Goal: Navigation & Orientation: Find specific page/section

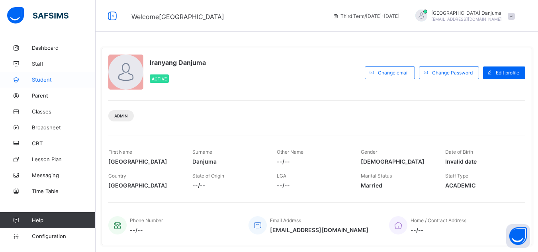
click at [47, 80] on span "Student" at bounding box center [64, 79] width 64 height 6
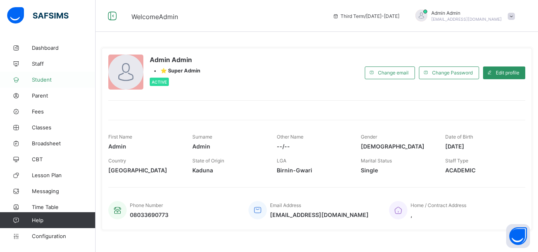
click at [40, 75] on link "Student" at bounding box center [48, 80] width 96 height 16
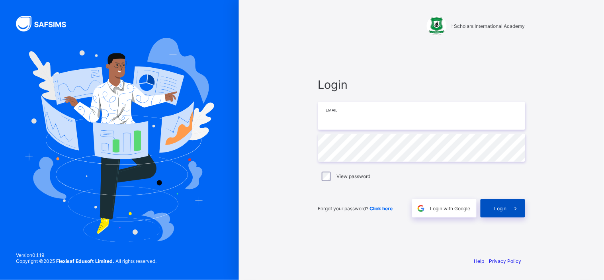
type input "**********"
click at [502, 208] on span "Login" at bounding box center [501, 208] width 12 height 6
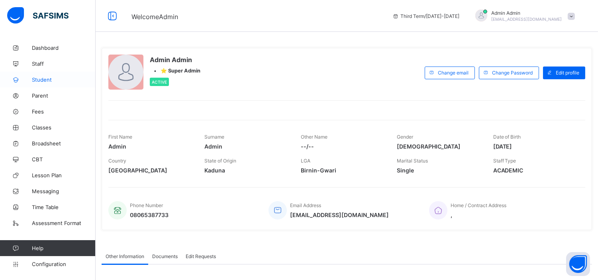
click at [48, 80] on span "Student" at bounding box center [64, 79] width 64 height 6
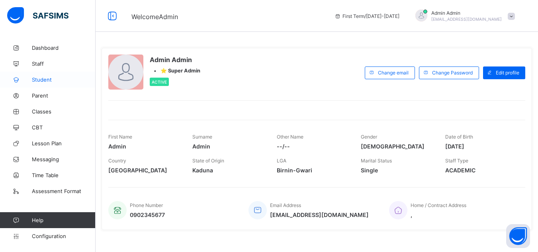
click at [52, 78] on span "Student" at bounding box center [64, 79] width 64 height 6
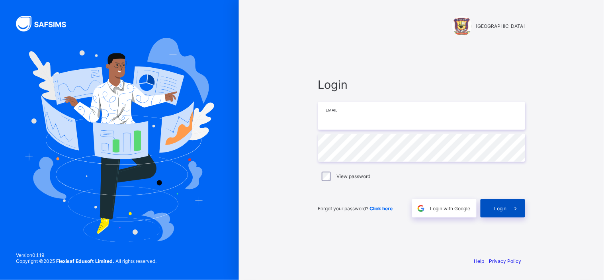
type input "**********"
click at [493, 202] on div "Login" at bounding box center [503, 208] width 45 height 18
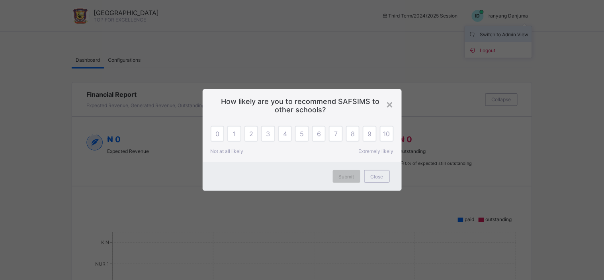
click at [390, 100] on div "×" at bounding box center [390, 104] width 8 height 14
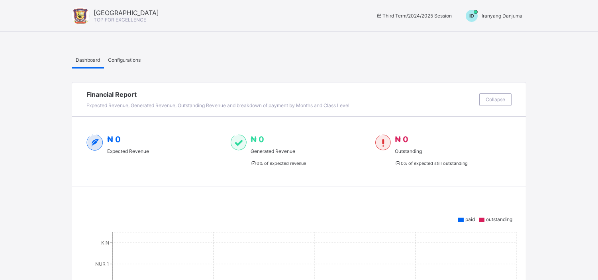
click at [518, 14] on span "Iranyang Danjuma" at bounding box center [501, 16] width 41 height 6
click at [520, 33] on span "Switch to Admin View" at bounding box center [492, 33] width 61 height 9
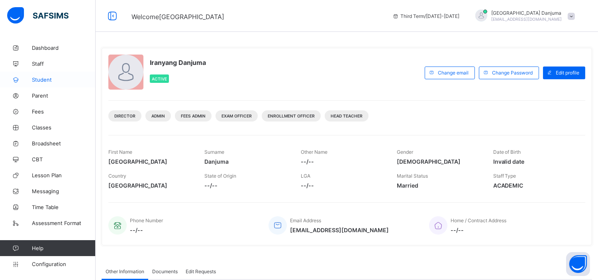
click at [48, 77] on span "Student" at bounding box center [64, 79] width 64 height 6
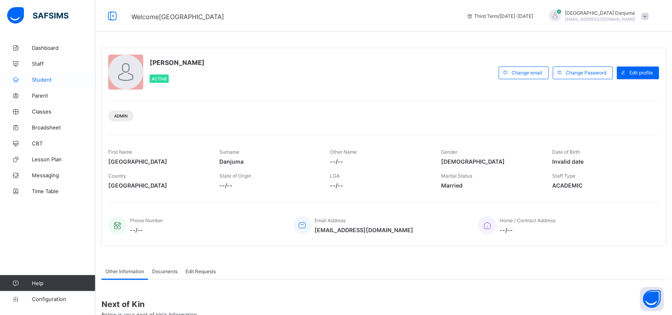
click at [41, 80] on span "Student" at bounding box center [64, 79] width 64 height 6
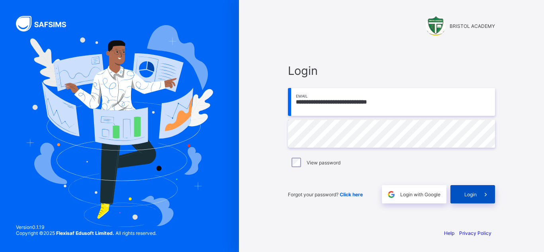
click at [462, 192] on div "Login" at bounding box center [472, 194] width 45 height 18
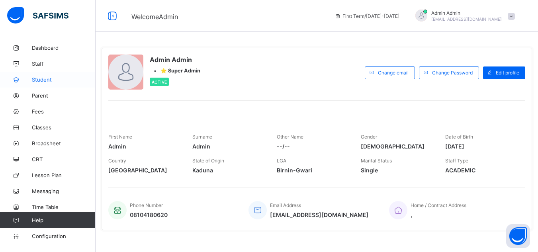
click at [41, 79] on span "Student" at bounding box center [64, 79] width 64 height 6
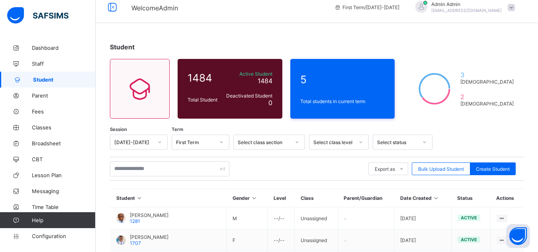
scroll to position [8, 0]
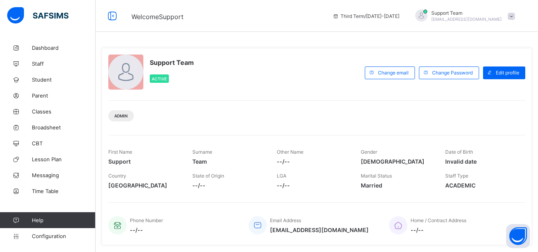
click at [279, 108] on div "Admin" at bounding box center [316, 112] width 417 height 25
click at [44, 80] on span "Student" at bounding box center [64, 79] width 64 height 6
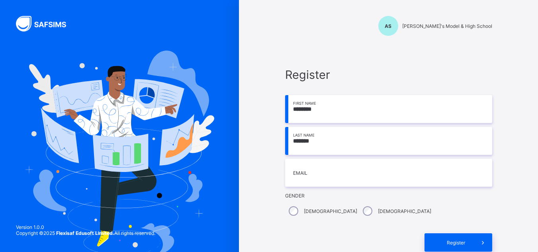
type input "*******"
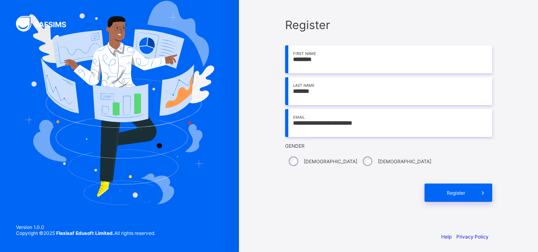
scroll to position [53, 0]
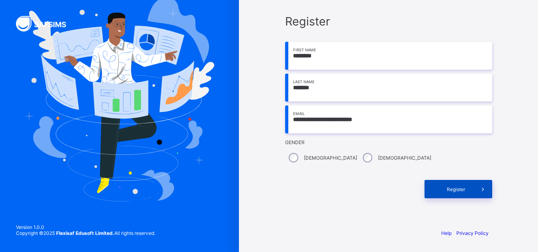
type input "**********"
click at [456, 188] on span "Register" at bounding box center [455, 189] width 35 height 6
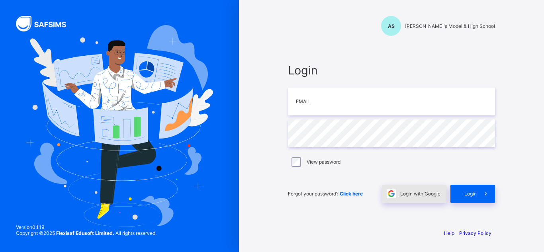
click at [423, 194] on span "Login with Google" at bounding box center [420, 194] width 40 height 6
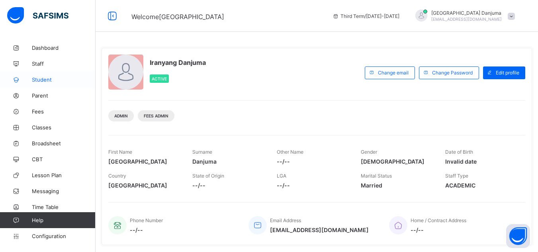
click at [41, 79] on span "Student" at bounding box center [64, 79] width 64 height 6
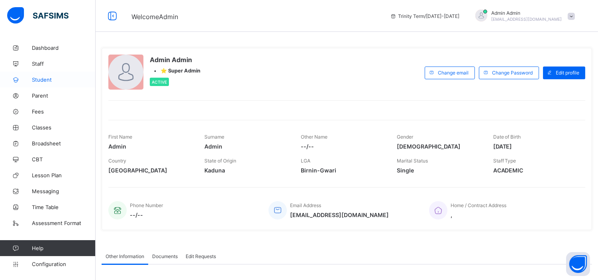
click at [38, 78] on span "Student" at bounding box center [64, 79] width 64 height 6
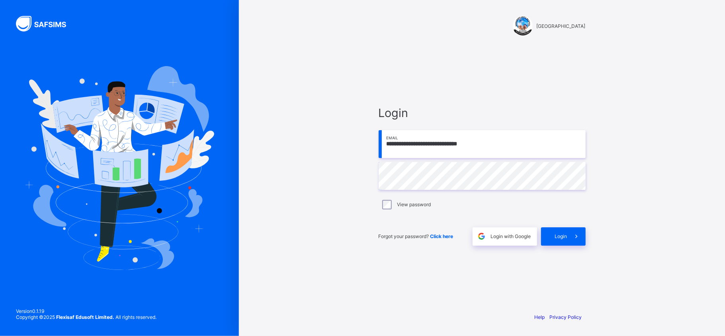
click at [507, 235] on span "Login with Google" at bounding box center [511, 236] width 40 height 6
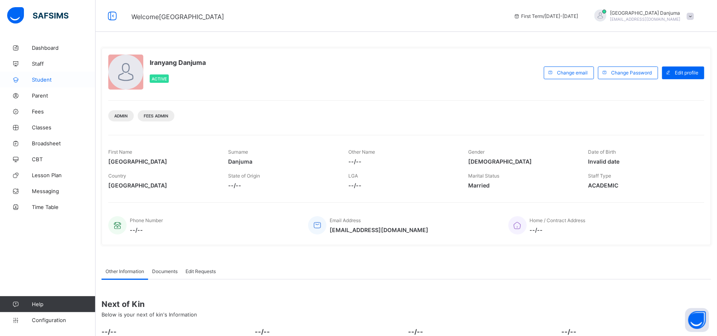
click at [37, 80] on span "Student" at bounding box center [64, 79] width 64 height 6
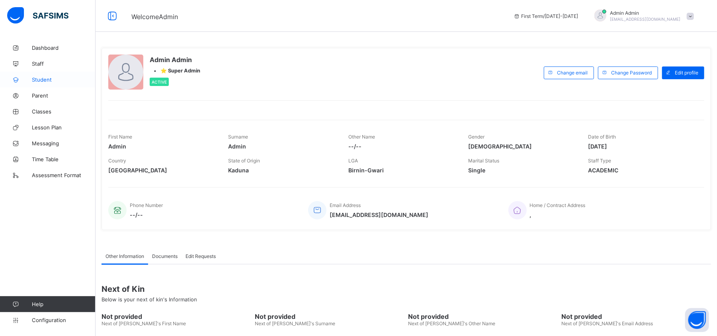
click at [45, 80] on span "Student" at bounding box center [64, 79] width 64 height 6
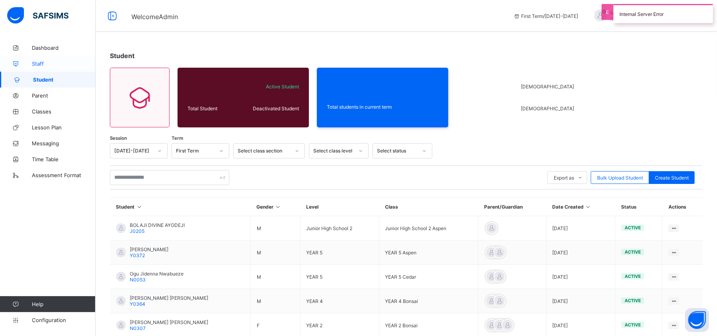
click at [40, 63] on span "Staff" at bounding box center [64, 64] width 64 height 6
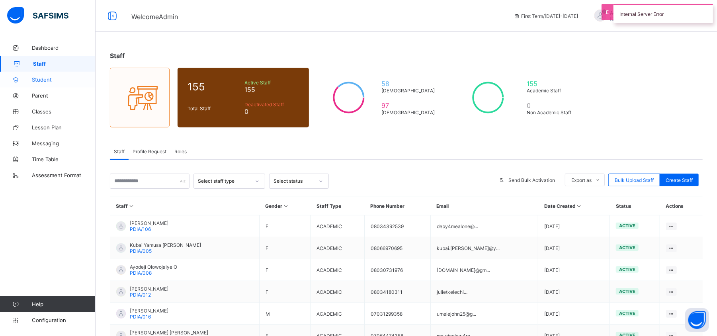
click at [47, 76] on span "Student" at bounding box center [64, 79] width 64 height 6
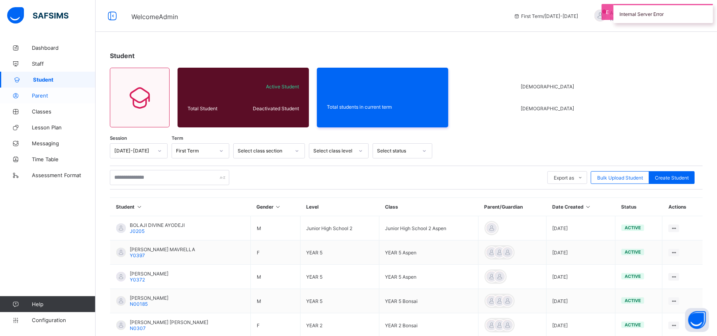
click at [41, 92] on span "Parent" at bounding box center [64, 95] width 64 height 6
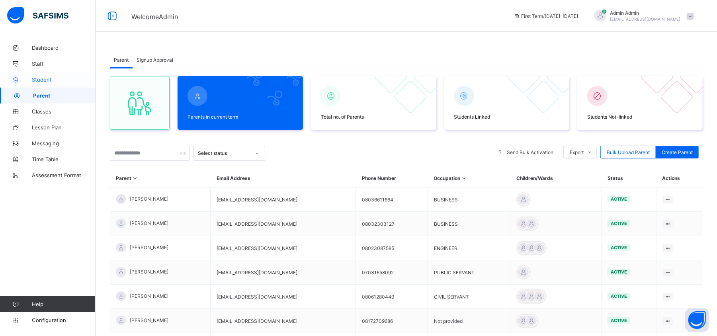
click at [41, 77] on span "Student" at bounding box center [64, 79] width 64 height 6
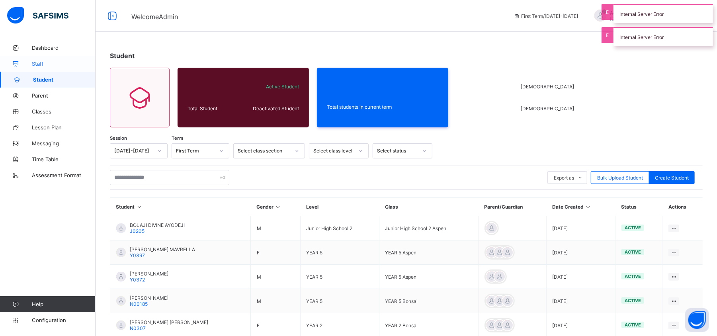
click at [37, 61] on span "Staff" at bounding box center [64, 64] width 64 height 6
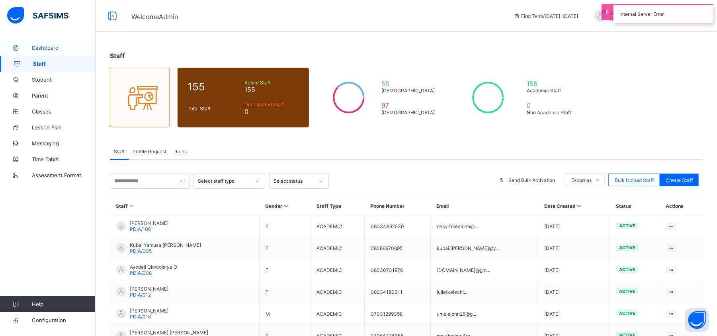
click at [43, 48] on span "Dashboard" at bounding box center [64, 48] width 64 height 6
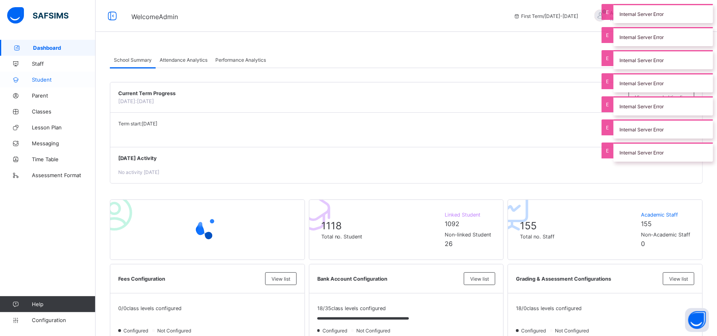
click at [48, 80] on span "Student" at bounding box center [64, 79] width 64 height 6
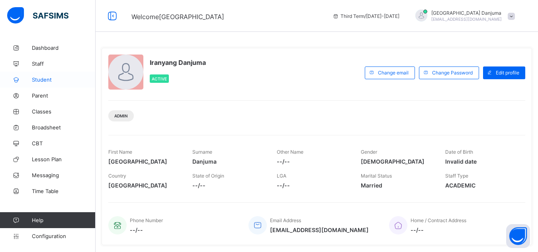
click at [45, 77] on span "Student" at bounding box center [64, 79] width 64 height 6
